Goal: Task Accomplishment & Management: Manage account settings

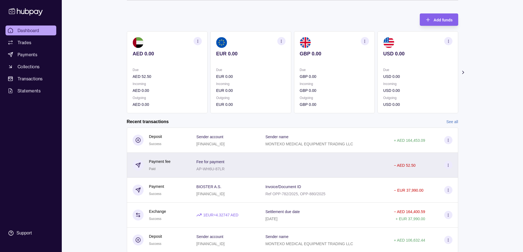
scroll to position [40, 0]
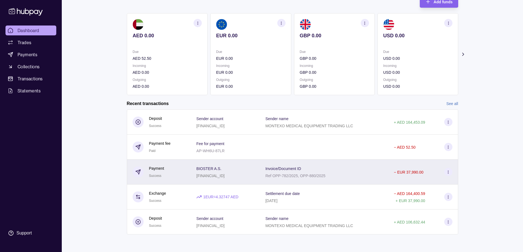
click at [162, 174] on div "Payment Success" at bounding box center [156, 172] width 15 height 13
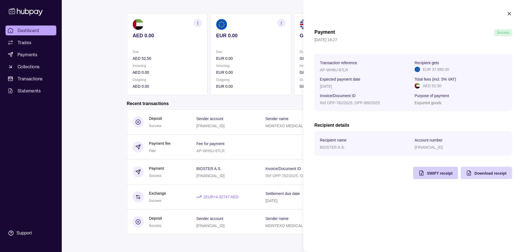
click at [438, 173] on span "SWIFT receipt" at bounding box center [440, 173] width 26 height 4
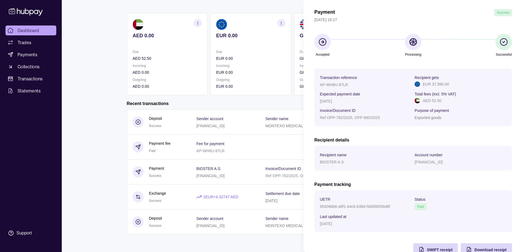
scroll to position [0, 0]
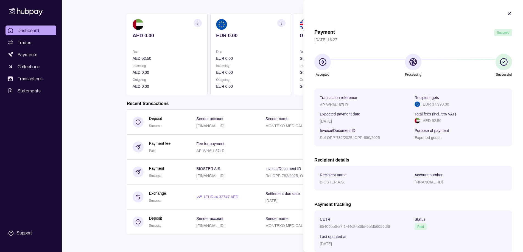
click at [507, 13] on icon "button" at bounding box center [509, 13] width 5 height 5
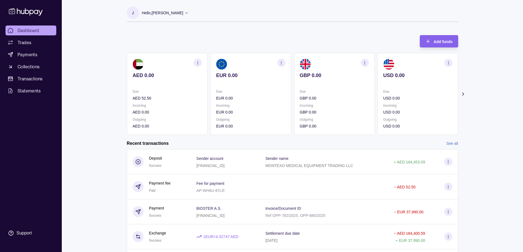
click at [188, 13] on icon at bounding box center [187, 13] width 4 height 4
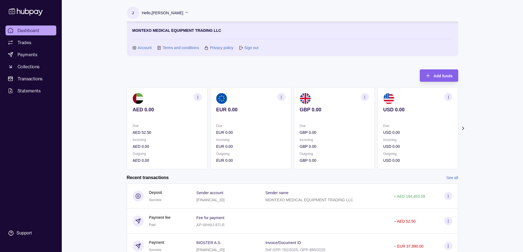
click at [252, 47] on link "Sign out" at bounding box center [251, 48] width 14 height 6
